Goal: Task Accomplishment & Management: Manage account settings

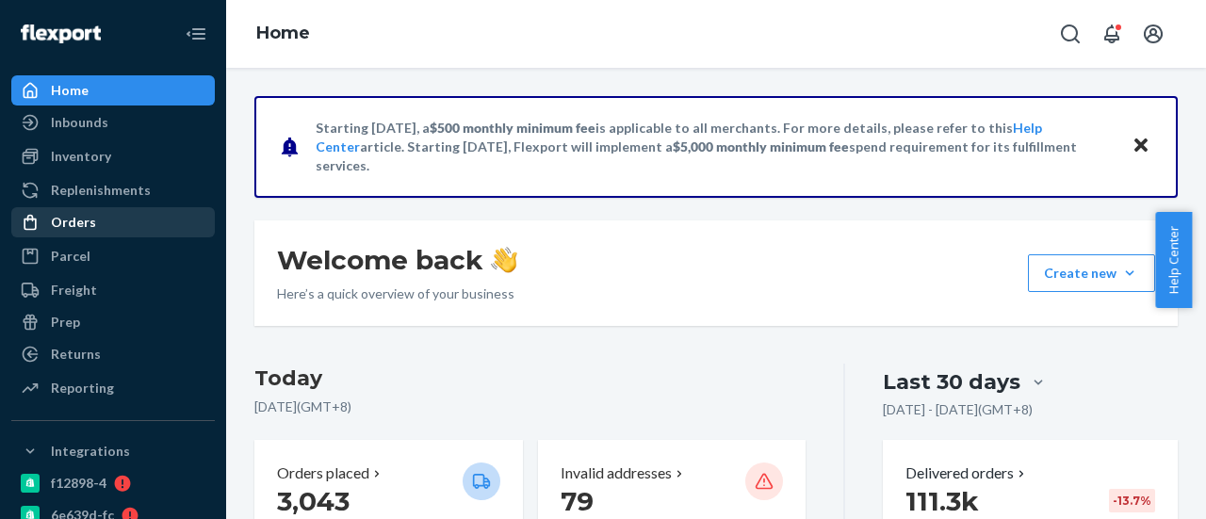
click at [108, 223] on div "Orders" at bounding box center [113, 222] width 200 height 26
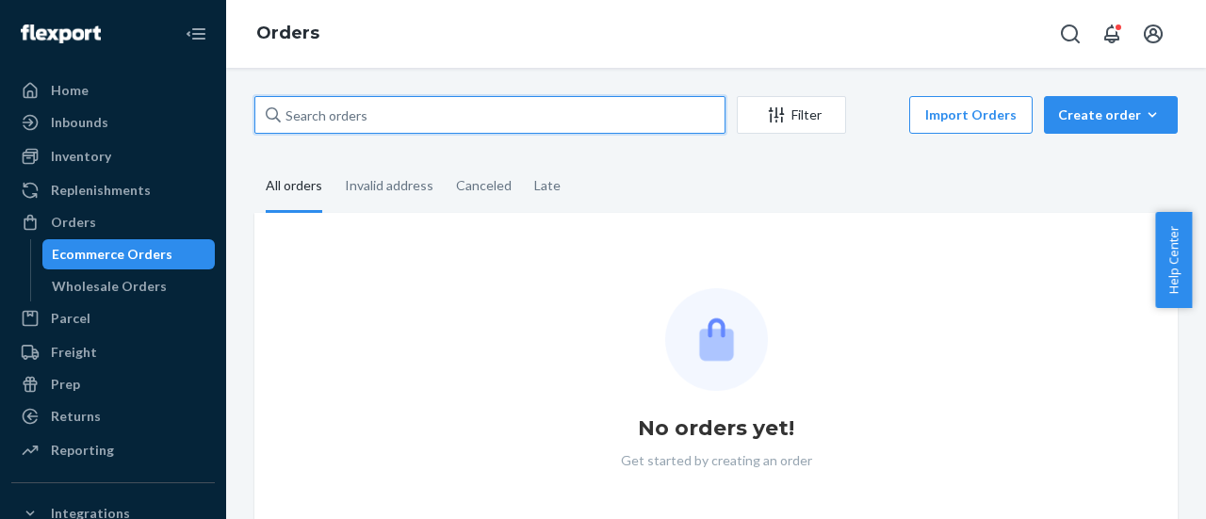
click at [381, 118] on input "text" at bounding box center [489, 115] width 471 height 38
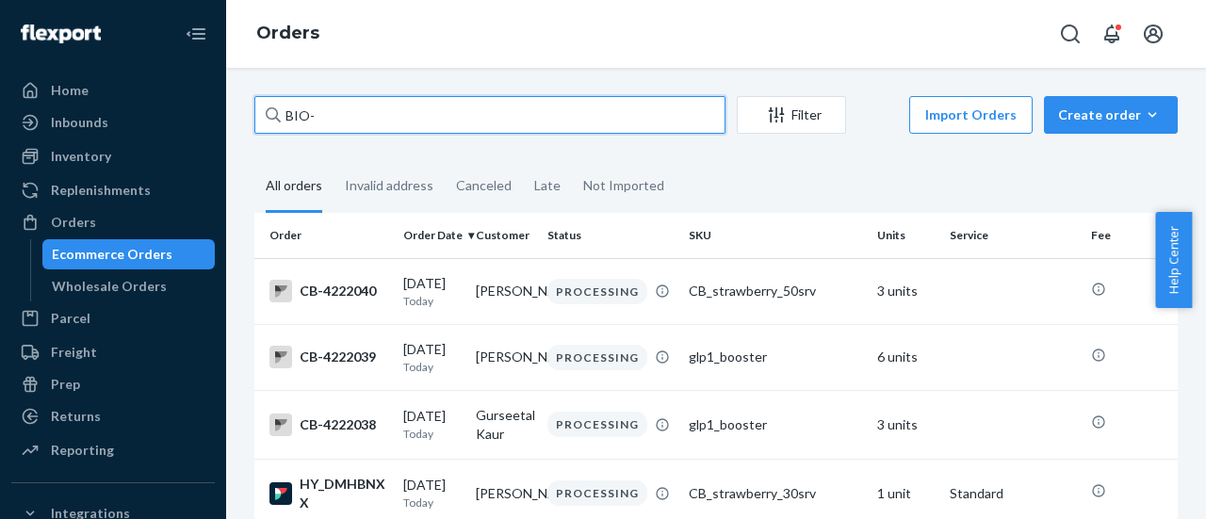
paste input "2782102"
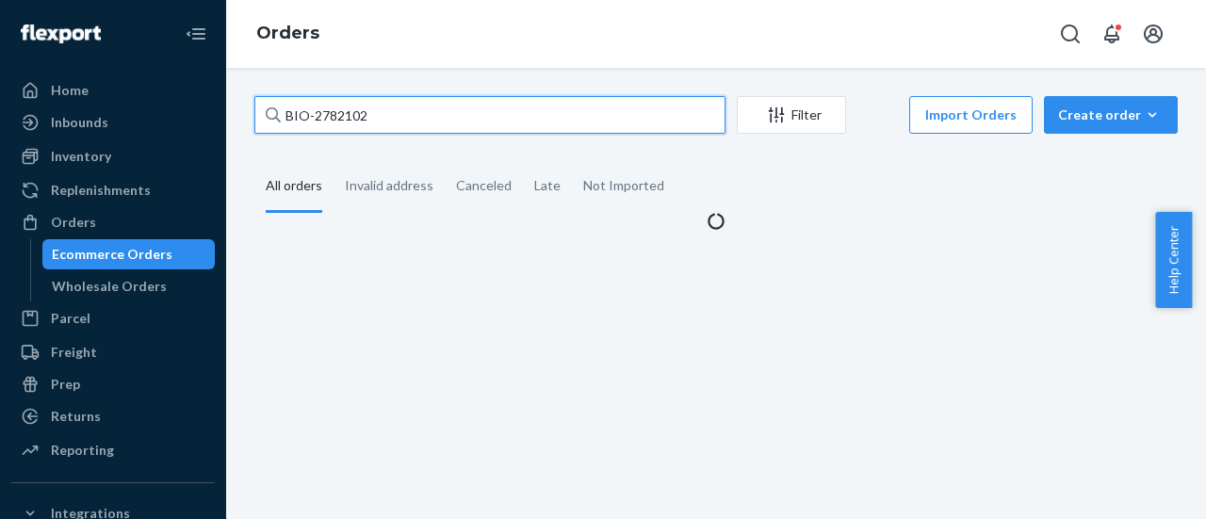
type input "BIO-2782102"
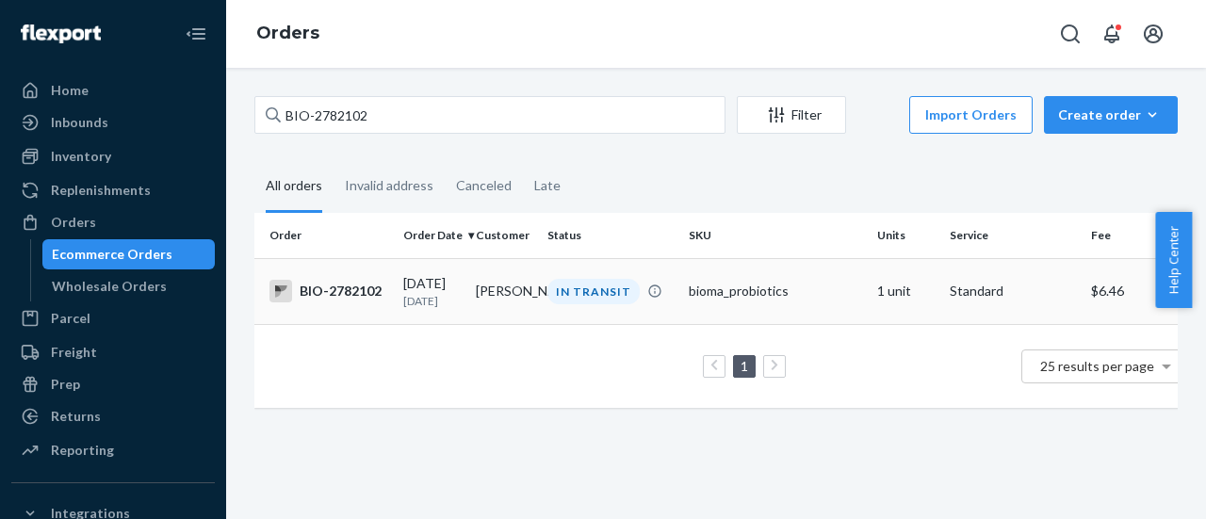
click at [437, 287] on div "[DATE] [DATE]" at bounding box center [431, 291] width 57 height 35
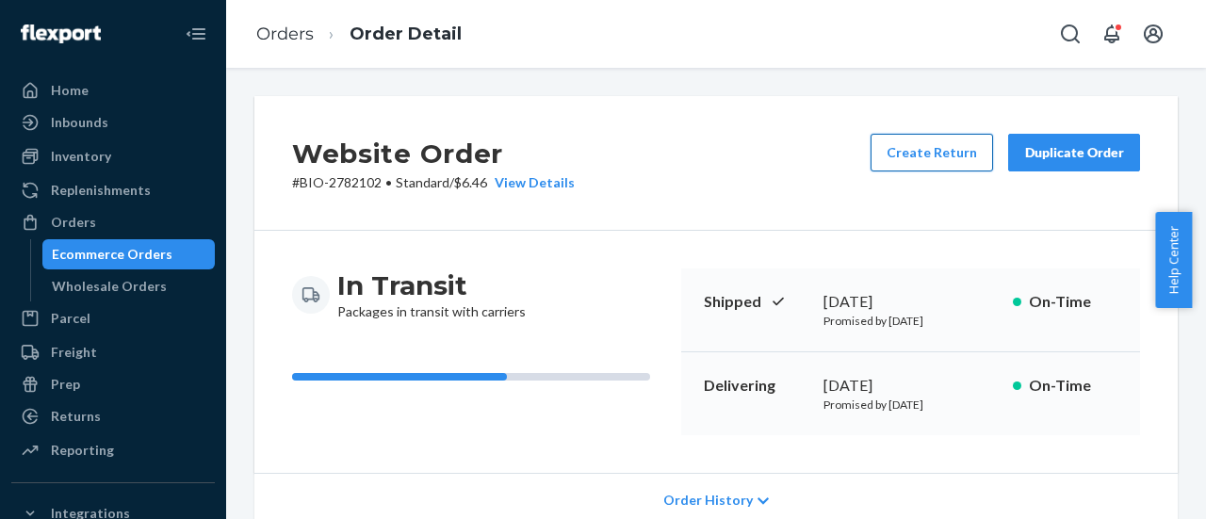
click at [942, 151] on button "Create Return" at bounding box center [932, 153] width 123 height 38
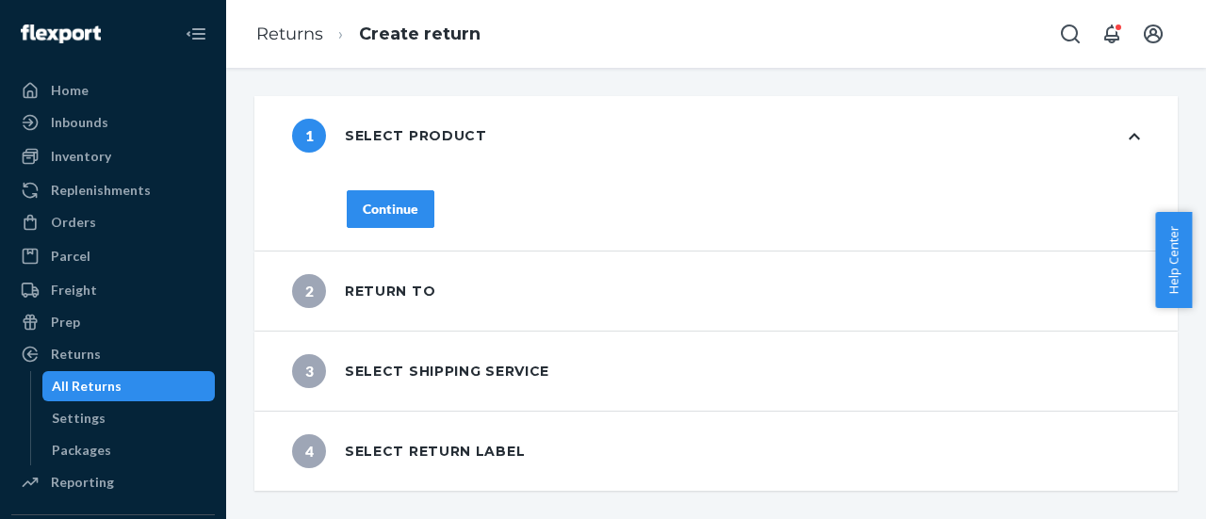
click at [410, 201] on div "Continue" at bounding box center [391, 209] width 56 height 19
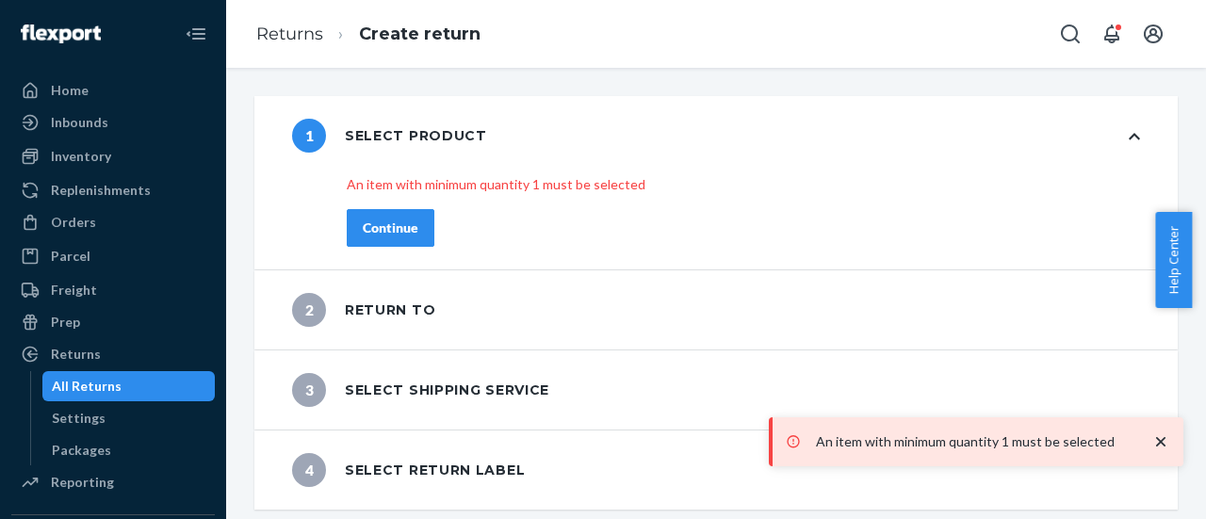
click at [401, 220] on div "Continue" at bounding box center [391, 228] width 56 height 19
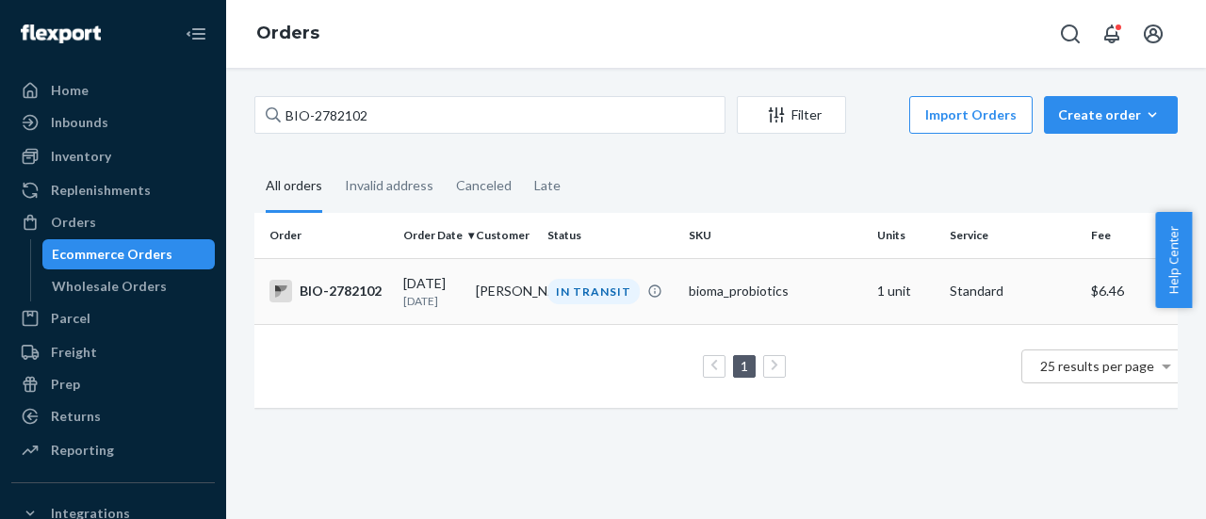
click at [643, 300] on div "IN TRANSIT" at bounding box center [611, 291] width 134 height 25
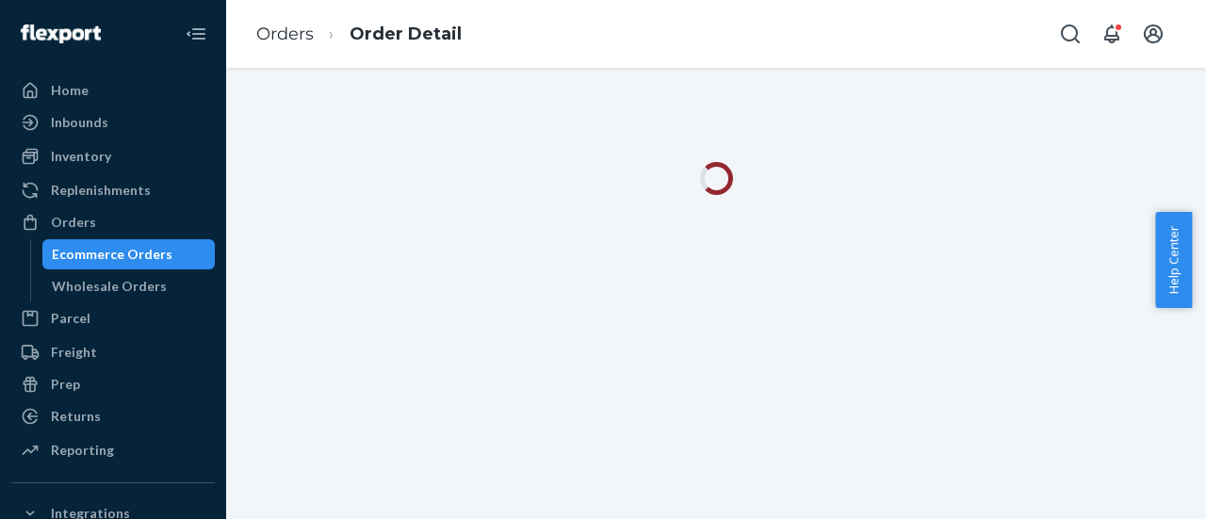
click at [971, 169] on div at bounding box center [716, 178] width 952 height 33
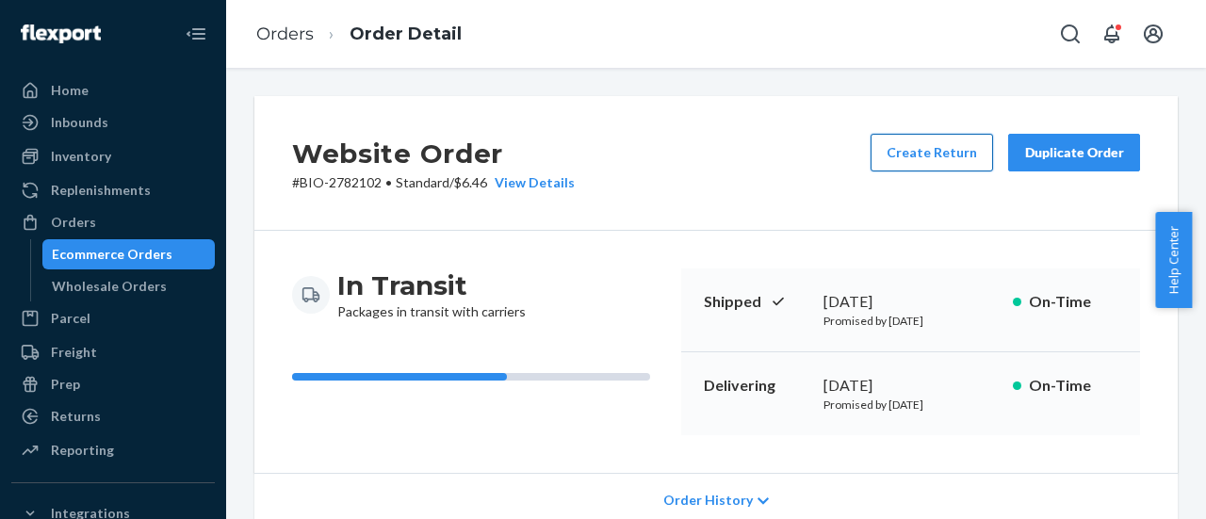
click at [943, 145] on button "Create Return" at bounding box center [932, 153] width 123 height 38
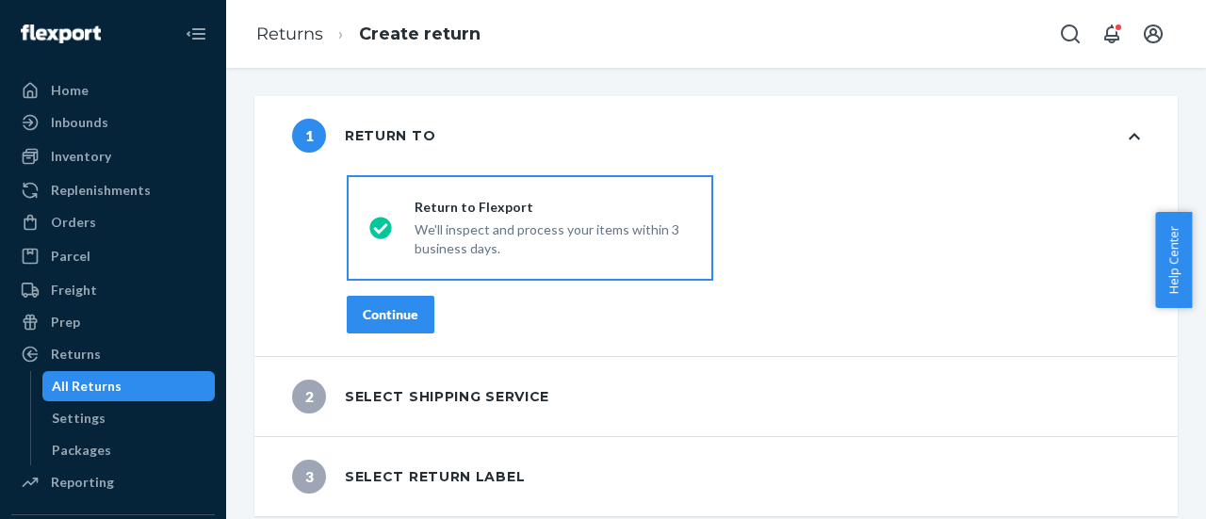
click at [420, 314] on button "Continue" at bounding box center [391, 315] width 88 height 38
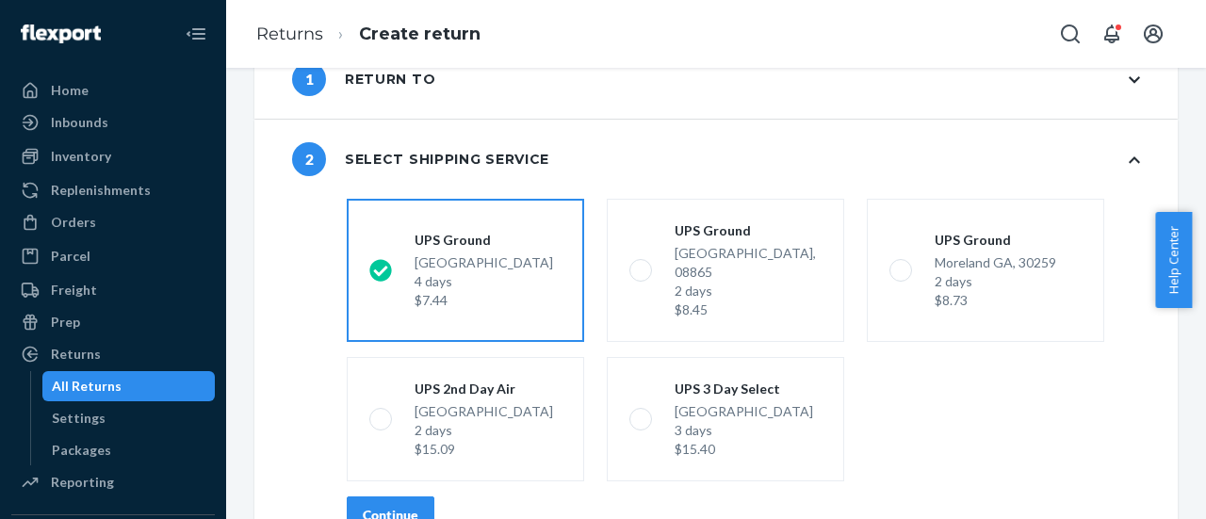
scroll to position [155, 0]
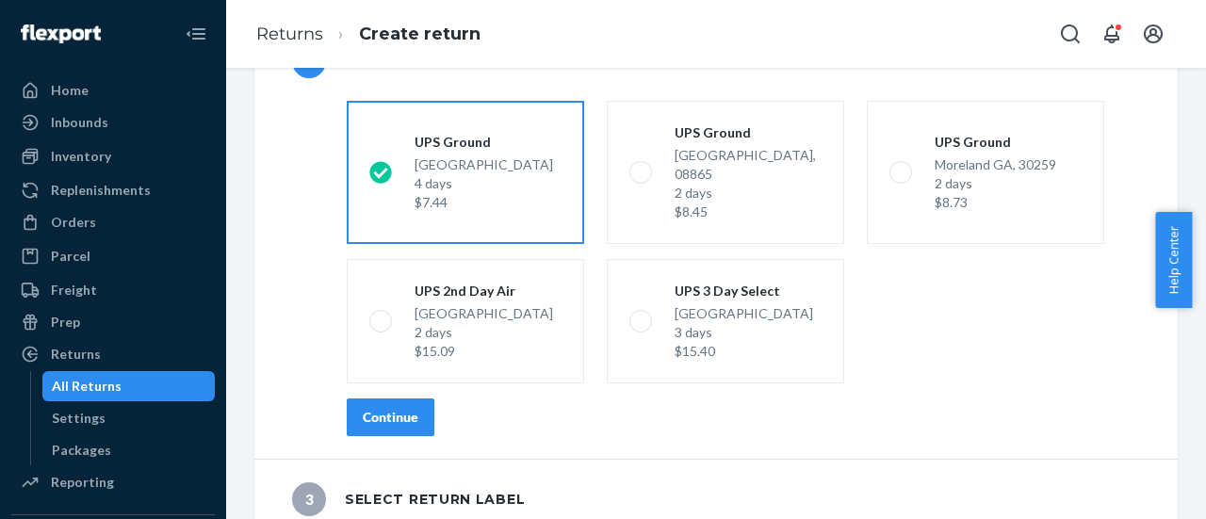
click at [383, 408] on div "Continue" at bounding box center [391, 417] width 56 height 19
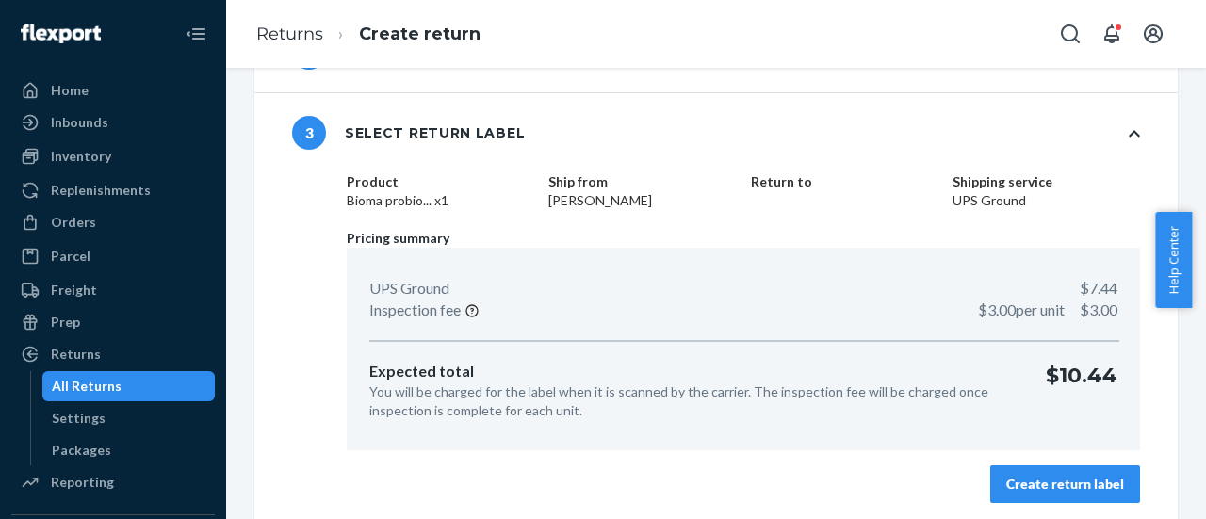
scroll to position [168, 0]
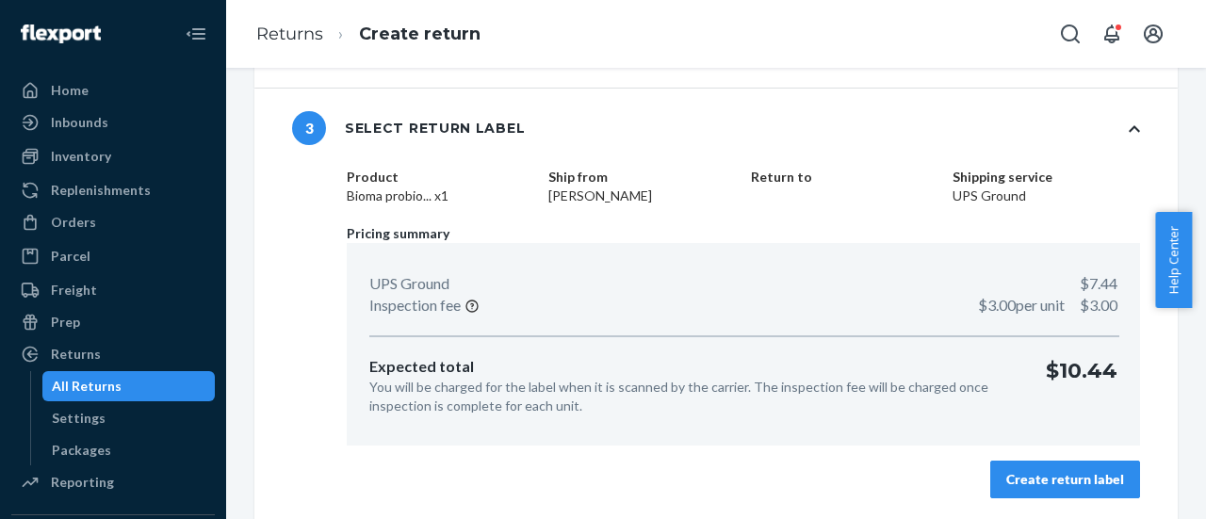
click at [1078, 476] on div "Create return label" at bounding box center [1066, 479] width 118 height 19
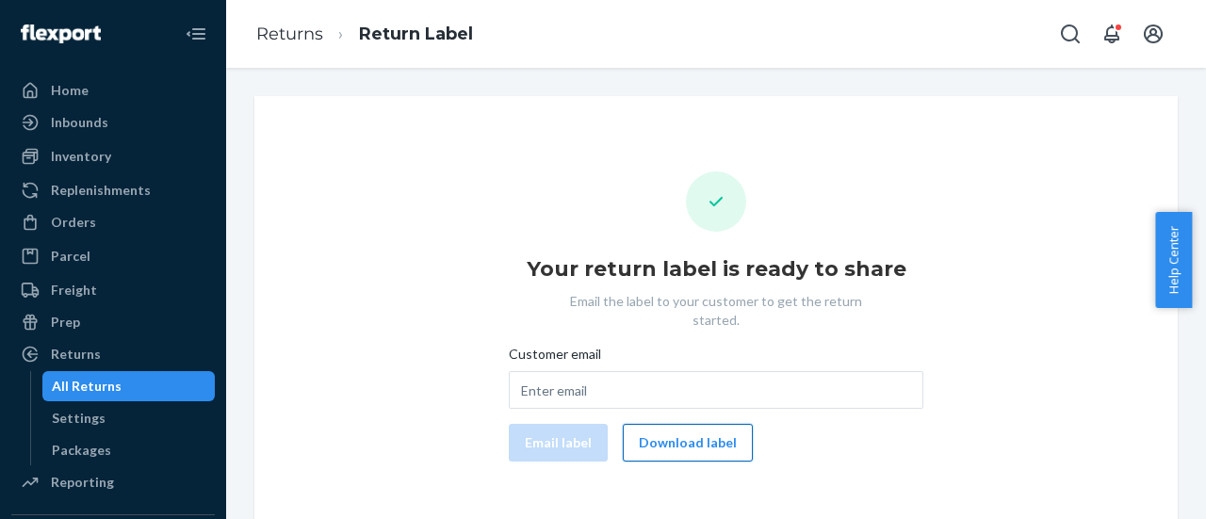
click at [652, 424] on button "Download label" at bounding box center [688, 443] width 130 height 38
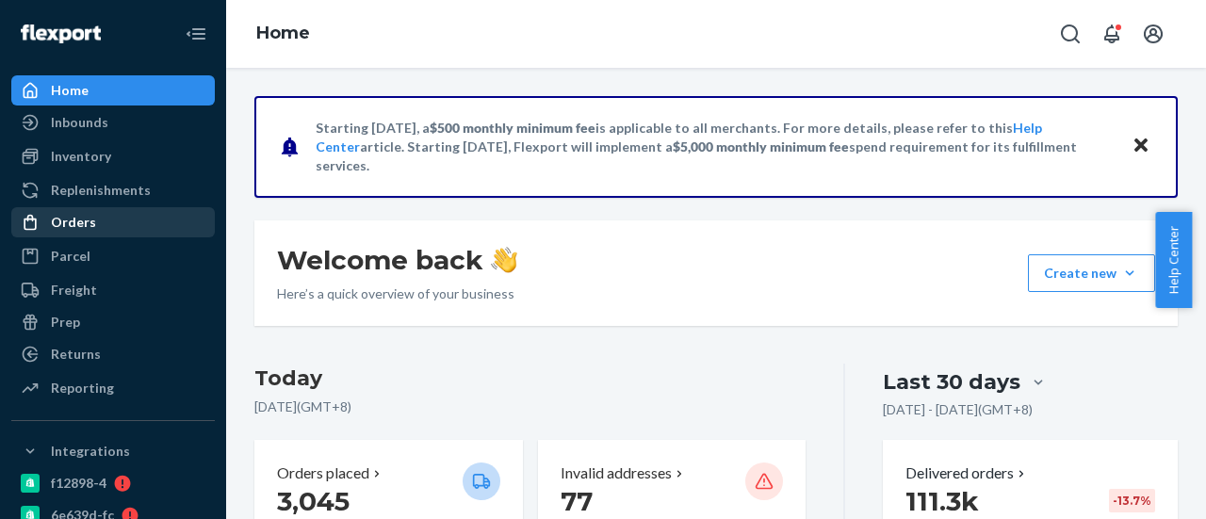
click at [57, 229] on div "Orders" at bounding box center [73, 222] width 45 height 19
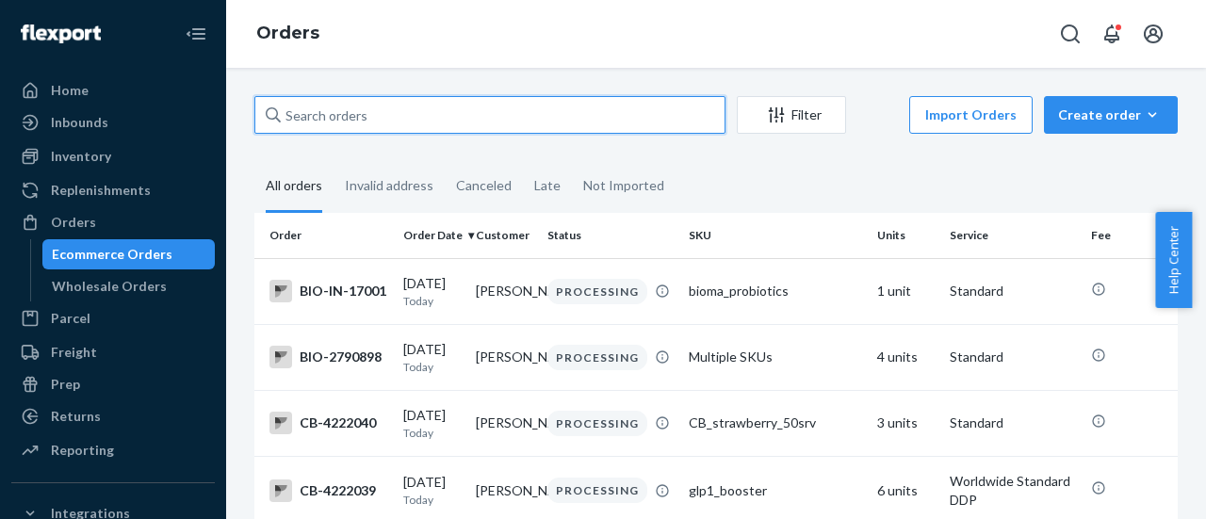
click at [401, 126] on input "text" at bounding box center [489, 115] width 471 height 38
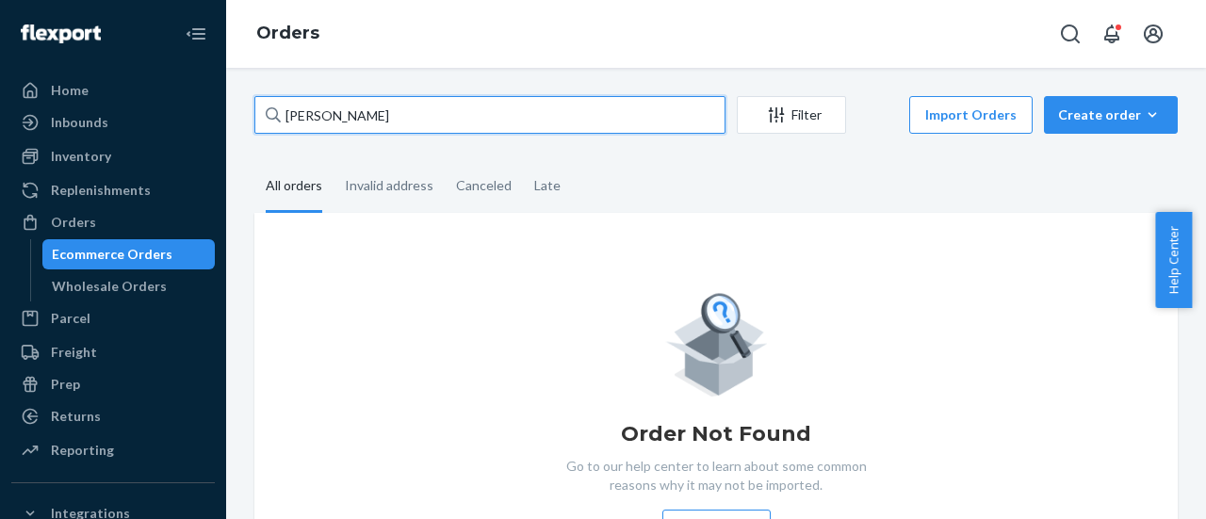
type input "[PERSON_NAME]"
